Goal: Task Accomplishment & Management: Manage account settings

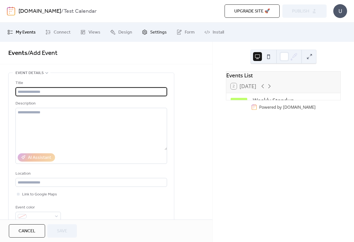
click at [150, 32] on span "Settings" at bounding box center [158, 32] width 17 height 7
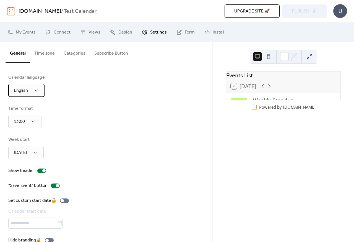
click at [32, 91] on div "English" at bounding box center [26, 90] width 36 height 13
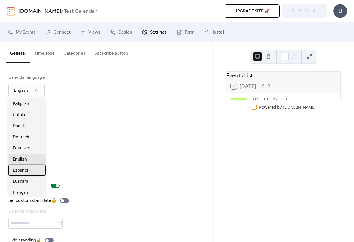
click at [21, 171] on span "Español" at bounding box center [20, 170] width 15 height 7
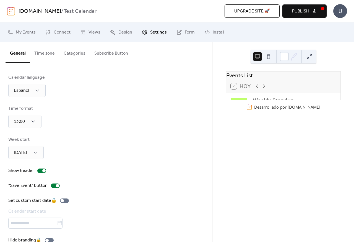
click at [341, 11] on div "U" at bounding box center [340, 11] width 14 height 14
click at [329, 25] on span "Account" at bounding box center [329, 25] width 16 height 7
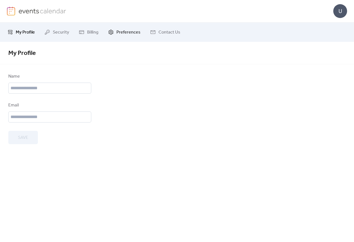
click at [129, 32] on span "Preferences" at bounding box center [128, 32] width 24 height 7
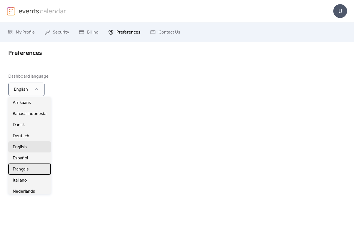
click at [19, 164] on div "Français" at bounding box center [29, 168] width 43 height 11
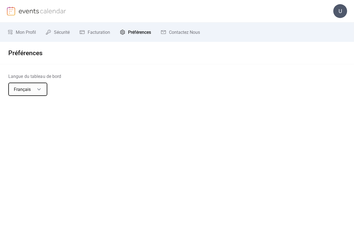
click at [34, 90] on div "Français" at bounding box center [27, 88] width 39 height 13
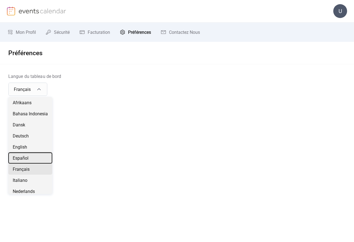
click at [19, 159] on span "Español" at bounding box center [21, 158] width 16 height 7
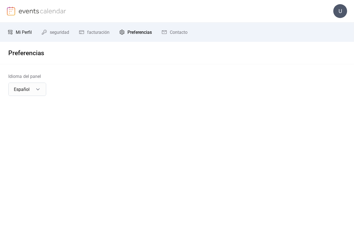
click at [19, 32] on span "Mi Perfil" at bounding box center [24, 32] width 16 height 7
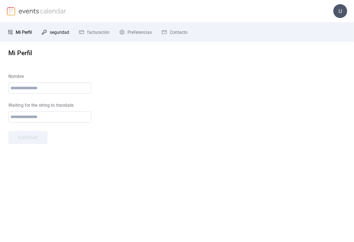
click at [56, 32] on span "seguridad" at bounding box center [59, 32] width 19 height 7
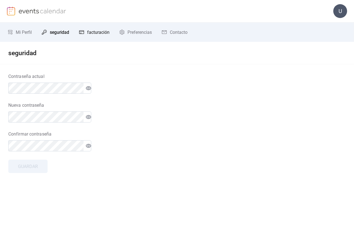
click at [94, 32] on span "facturación" at bounding box center [98, 32] width 22 height 7
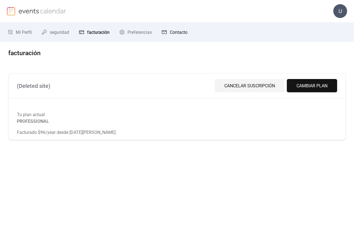
click at [178, 32] on span "Contacto" at bounding box center [179, 32] width 18 height 7
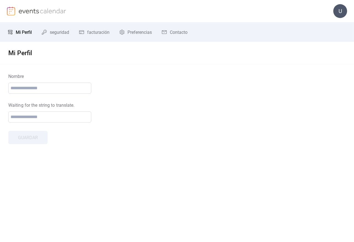
click at [28, 10] on img at bounding box center [43, 11] width 48 height 8
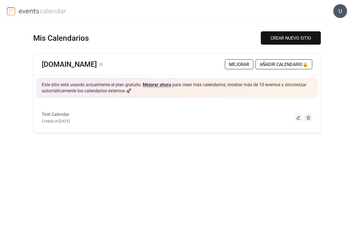
click at [56, 64] on link "[DOMAIN_NAME]" at bounding box center [69, 64] width 55 height 9
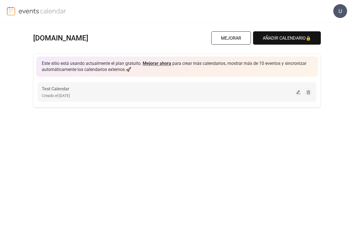
click at [58, 96] on span "Creado el [DATE]" at bounding box center [56, 95] width 28 height 7
click at [298, 92] on button at bounding box center [299, 92] width 8 height 8
click at [49, 91] on span "Test Calendar" at bounding box center [56, 88] width 28 height 7
click at [298, 92] on button at bounding box center [299, 92] width 8 height 8
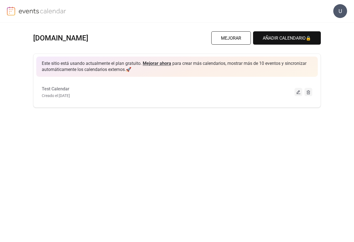
click at [342, 11] on div "U" at bounding box center [340, 11] width 14 height 14
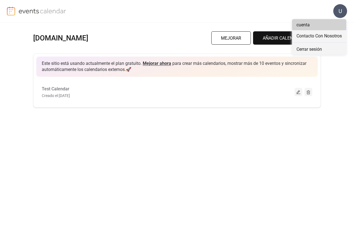
click at [302, 26] on span "cuenta" at bounding box center [303, 25] width 13 height 7
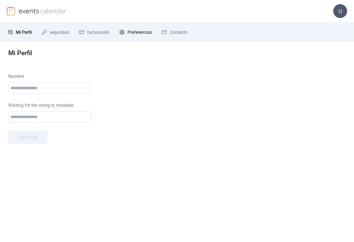
click at [136, 32] on span "Preferencias" at bounding box center [140, 32] width 24 height 7
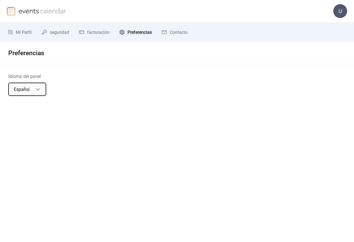
click at [33, 90] on div "Español" at bounding box center [27, 88] width 38 height 13
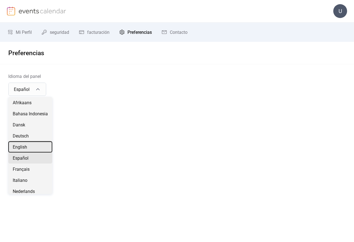
click at [19, 147] on span "English" at bounding box center [20, 147] width 14 height 7
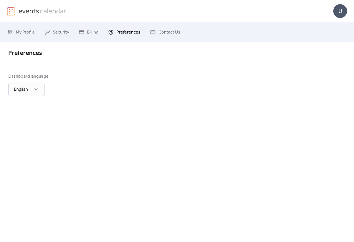
click at [28, 11] on img at bounding box center [43, 11] width 48 height 8
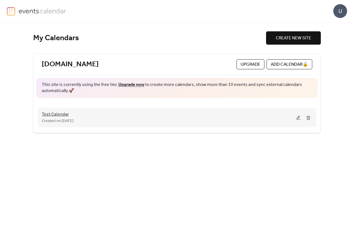
click at [57, 116] on span "Test Calendar" at bounding box center [55, 114] width 27 height 7
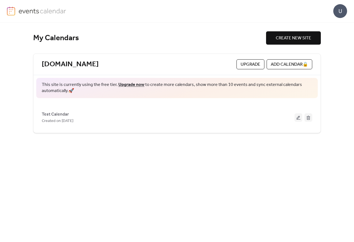
click at [341, 11] on div "U" at bounding box center [340, 11] width 14 height 14
click at [328, 25] on span "Account" at bounding box center [329, 25] width 16 height 7
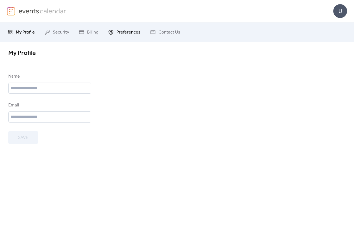
click at [126, 32] on span "Preferences" at bounding box center [128, 32] width 24 height 7
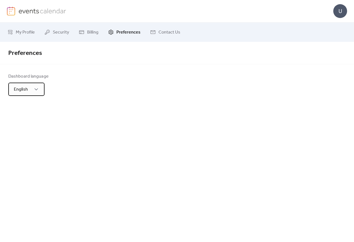
click at [32, 90] on div "English" at bounding box center [26, 88] width 36 height 13
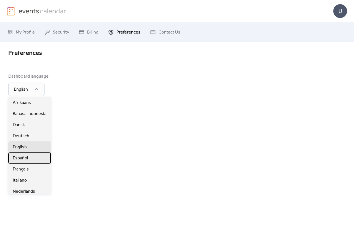
click at [22, 159] on span "Español" at bounding box center [20, 158] width 15 height 7
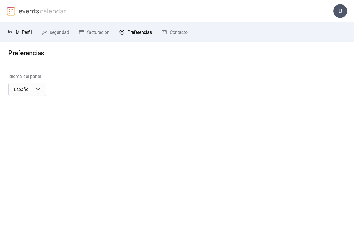
click at [21, 32] on span "Mi Perfil" at bounding box center [24, 32] width 16 height 7
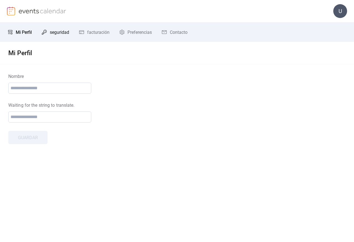
click at [58, 32] on span "seguridad" at bounding box center [59, 32] width 19 height 7
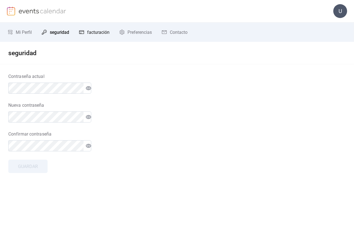
click at [95, 31] on span "facturación" at bounding box center [98, 32] width 22 height 7
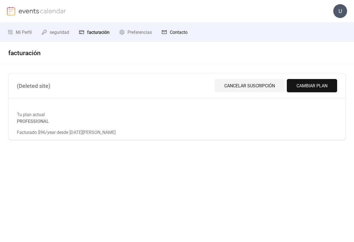
click at [183, 32] on span "Contacto" at bounding box center [179, 32] width 18 height 7
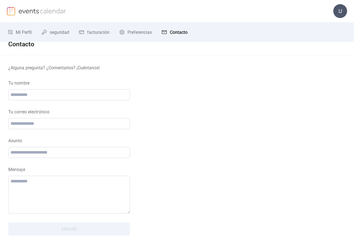
scroll to position [13, 0]
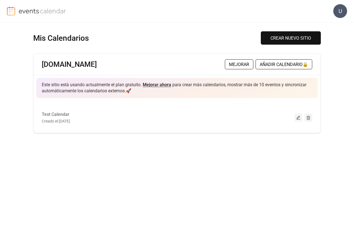
click at [40, 116] on div "Test Calendar Creado el 2-sep-2025" at bounding box center [176, 115] width 287 height 26
click at [50, 115] on span "Test Calendar" at bounding box center [56, 114] width 28 height 7
click at [50, 115] on div "U Mis Calendarios CREAR NUEVO SITIO example.com Mejorar AÑADIR CALENDARIO 🔒 Est…" at bounding box center [177, 121] width 354 height 242
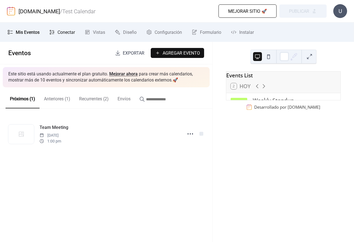
click at [61, 33] on span "Conectar" at bounding box center [66, 32] width 17 height 7
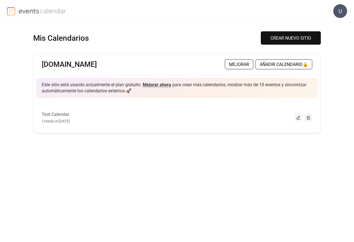
click at [61, 116] on span "Test Calendar" at bounding box center [56, 114] width 28 height 7
click at [61, 116] on div "U Mis Calendarios CREAR NUEVO SITIO [DOMAIN_NAME] Mejorar AÑADIR CALENDARIO 🔒 E…" at bounding box center [177, 121] width 354 height 242
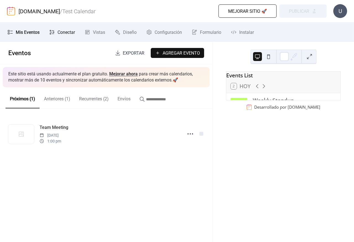
click at [51, 33] on icon at bounding box center [52, 32] width 6 height 6
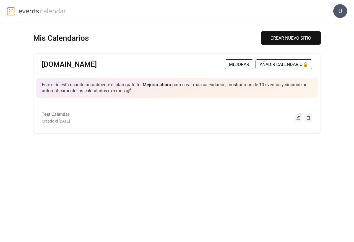
click at [46, 116] on span "Test Calendar" at bounding box center [56, 114] width 28 height 7
click at [46, 116] on div "U Mis Calendarios CREAR NUEVO SITIO [DOMAIN_NAME] Mejorar AÑADIR CALENDARIO 🔒 E…" at bounding box center [177, 121] width 354 height 242
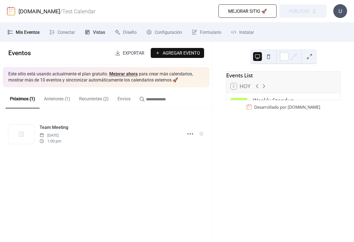
click at [98, 32] on span "Vistas" at bounding box center [99, 32] width 12 height 7
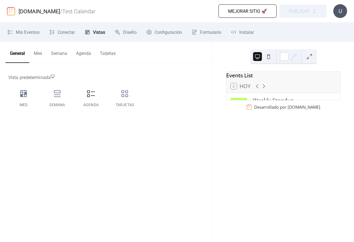
click at [28, 53] on button "General" at bounding box center [18, 52] width 24 height 21
click at [59, 52] on button "Semana" at bounding box center [58, 52] width 25 height 20
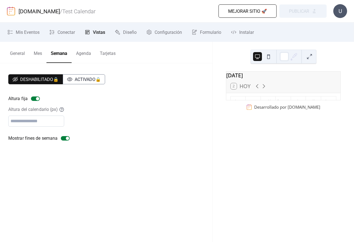
click at [72, 53] on button "Agenda" at bounding box center [84, 52] width 24 height 20
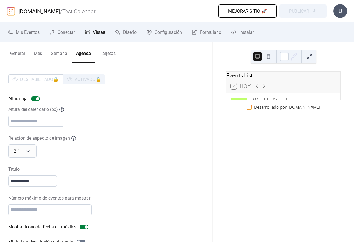
click at [95, 53] on button "Agenda" at bounding box center [84, 52] width 24 height 21
click at [105, 52] on button "Tarjetas" at bounding box center [107, 52] width 25 height 20
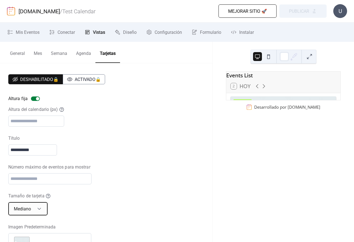
click at [28, 210] on span "Mediano" at bounding box center [22, 208] width 17 height 5
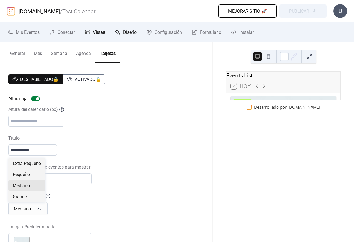
click at [127, 33] on span "Diseño" at bounding box center [130, 32] width 14 height 7
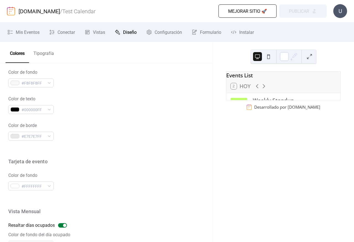
scroll to position [357, 0]
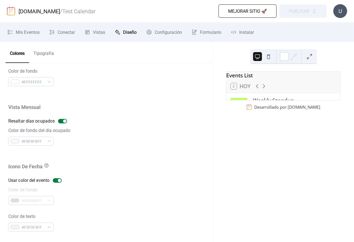
click at [37, 53] on button "Tipografía" at bounding box center [43, 52] width 29 height 20
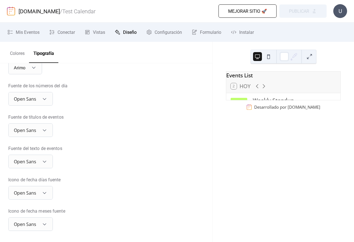
scroll to position [104, 0]
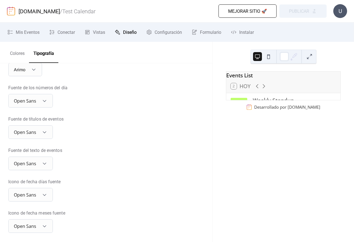
click at [342, 10] on div "U" at bounding box center [340, 11] width 14 height 14
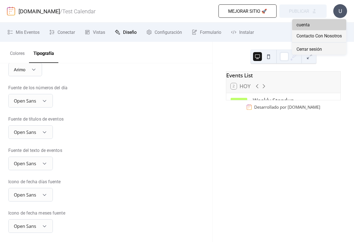
click at [302, 25] on span "cuenta" at bounding box center [303, 25] width 13 height 7
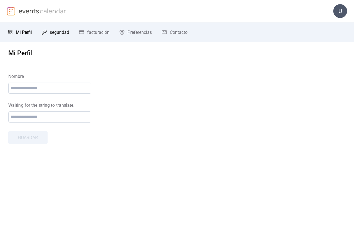
click at [49, 32] on link "seguridad" at bounding box center [55, 32] width 36 height 15
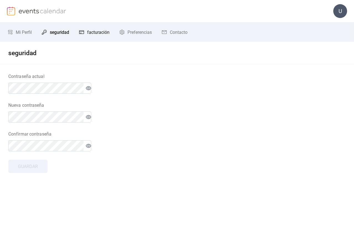
click at [91, 32] on span "facturación" at bounding box center [98, 32] width 22 height 7
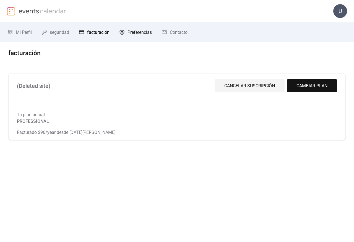
click at [139, 32] on span "Preferencias" at bounding box center [140, 32] width 24 height 7
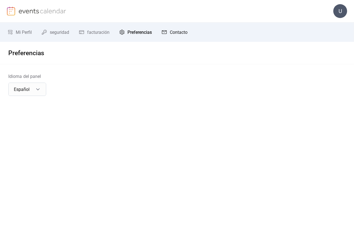
click at [178, 33] on span "Contacto" at bounding box center [179, 32] width 18 height 7
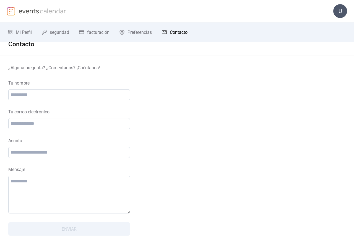
scroll to position [13, 0]
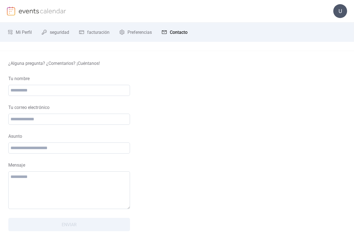
click at [29, 11] on img at bounding box center [43, 11] width 48 height 8
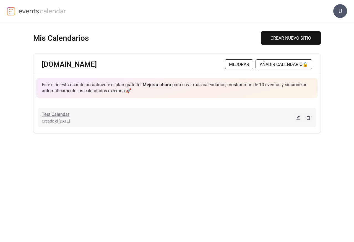
click at [60, 115] on span "Test Calendar" at bounding box center [56, 114] width 28 height 7
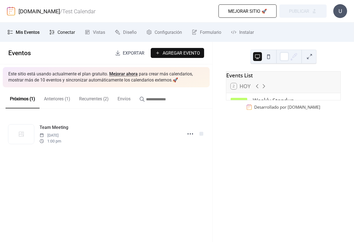
click at [58, 32] on span "Conectar" at bounding box center [66, 32] width 17 height 7
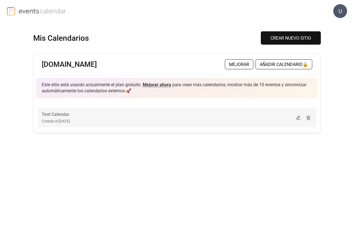
click at [299, 117] on button at bounding box center [299, 117] width 8 height 8
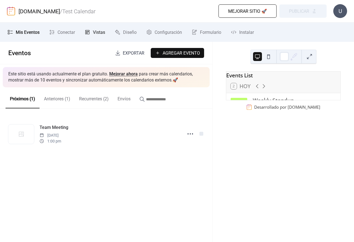
click at [104, 32] on span "Vistas" at bounding box center [99, 32] width 12 height 7
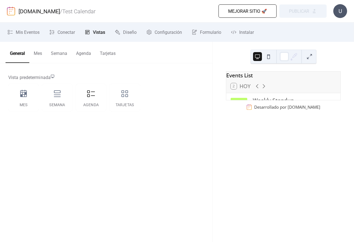
click at [28, 53] on button "General" at bounding box center [18, 52] width 24 height 21
click at [35, 53] on button "Mes" at bounding box center [37, 52] width 17 height 20
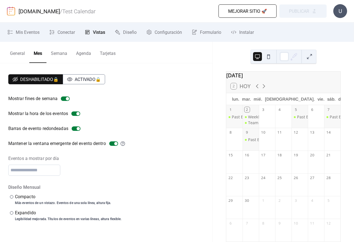
click at [58, 53] on button "Semana" at bounding box center [58, 52] width 25 height 20
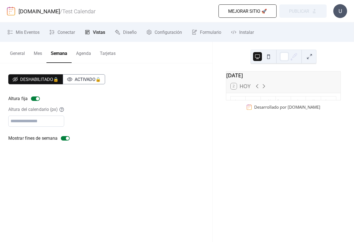
click at [73, 53] on button "Agenda" at bounding box center [84, 52] width 24 height 20
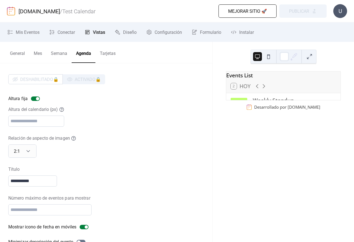
click at [94, 53] on button "Agenda" at bounding box center [84, 52] width 24 height 21
click at [105, 53] on button "Tarjetas" at bounding box center [107, 52] width 25 height 20
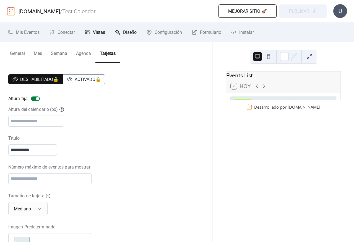
click at [126, 32] on span "Diseño" at bounding box center [130, 32] width 14 height 7
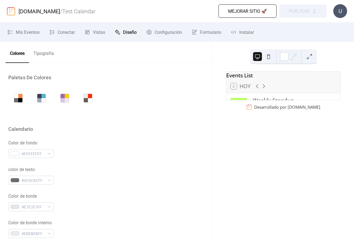
click at [35, 54] on button "Tipografía" at bounding box center [43, 52] width 29 height 20
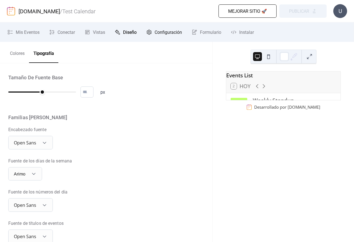
click at [166, 32] on span "Configuración" at bounding box center [168, 32] width 27 height 7
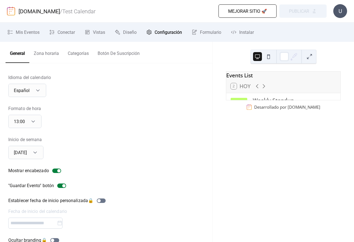
click at [38, 53] on button "Zona horaria" at bounding box center [46, 52] width 34 height 20
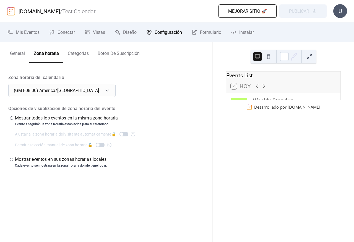
click at [72, 53] on button "Categorías" at bounding box center [78, 52] width 30 height 20
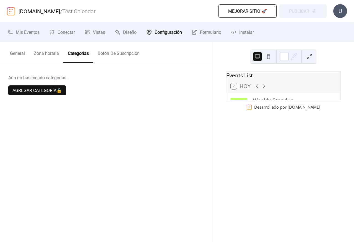
click at [114, 53] on button "Botón De Suscripción" at bounding box center [118, 52] width 51 height 20
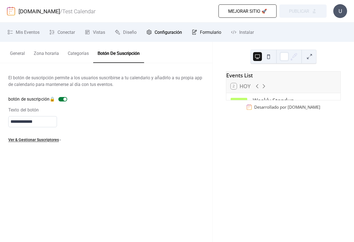
click at [204, 31] on span "Formulario" at bounding box center [210, 32] width 21 height 7
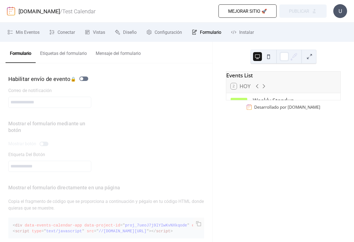
click at [46, 53] on button "Etiquetas del formulario" at bounding box center [64, 52] width 56 height 20
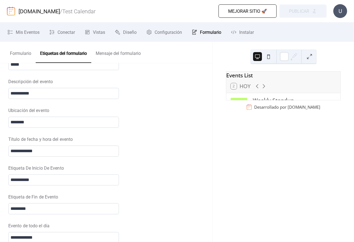
scroll to position [199, 0]
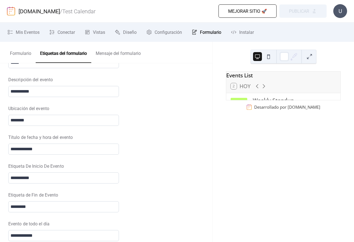
click at [113, 53] on button "Mensaje del formulario" at bounding box center [118, 52] width 54 height 20
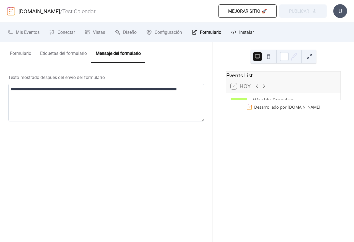
click at [247, 31] on span "Instalar" at bounding box center [246, 32] width 15 height 7
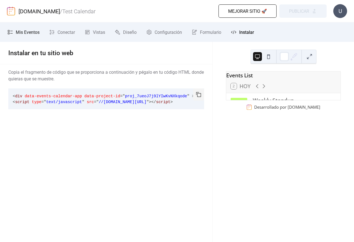
click at [20, 32] on span "Mis Eventos" at bounding box center [28, 32] width 24 height 7
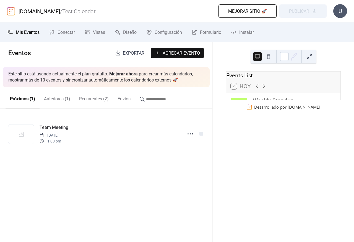
click at [40, 99] on button "Anteriores (1)" at bounding box center [57, 97] width 35 height 20
click at [93, 99] on button "Recurrentes (2)" at bounding box center [94, 97] width 38 height 20
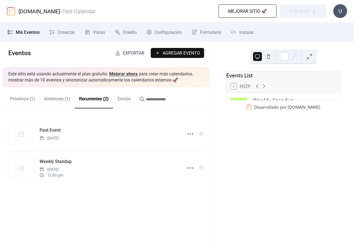
click at [125, 98] on button "Envíos" at bounding box center [124, 97] width 22 height 20
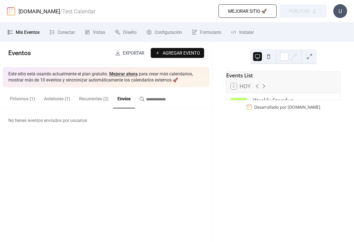
click at [174, 53] on span "Agregar Evento" at bounding box center [181, 53] width 37 height 7
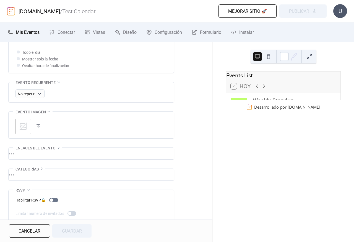
scroll to position [230, 0]
